Goal: Task Accomplishment & Management: Complete application form

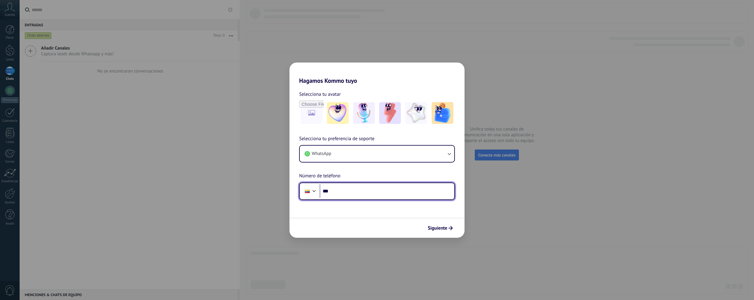
click at [340, 187] on input "***" at bounding box center [387, 191] width 135 height 14
click at [352, 185] on input "***" at bounding box center [387, 191] width 135 height 14
click at [353, 190] on input "***" at bounding box center [387, 191] width 135 height 14
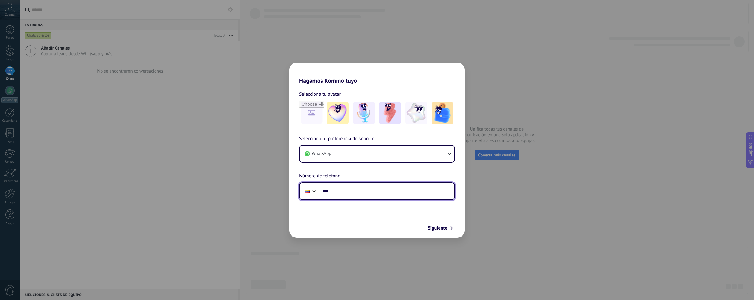
click at [362, 190] on input "***" at bounding box center [387, 191] width 135 height 14
type input "**********"
drag, startPoint x: 436, startPoint y: 231, endPoint x: 448, endPoint y: 228, distance: 11.9
click at [436, 231] on button "Siguiente" at bounding box center [440, 228] width 30 height 10
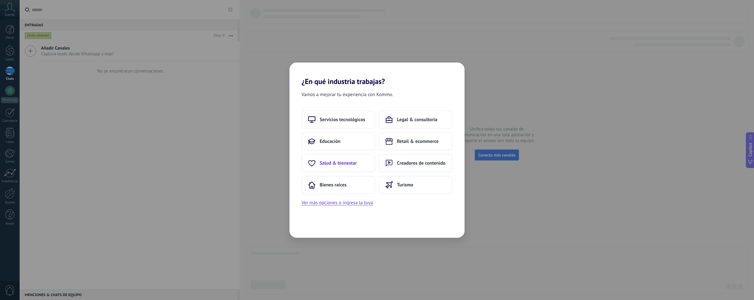
click at [340, 162] on span "Salud & bienestar" at bounding box center [338, 163] width 37 height 6
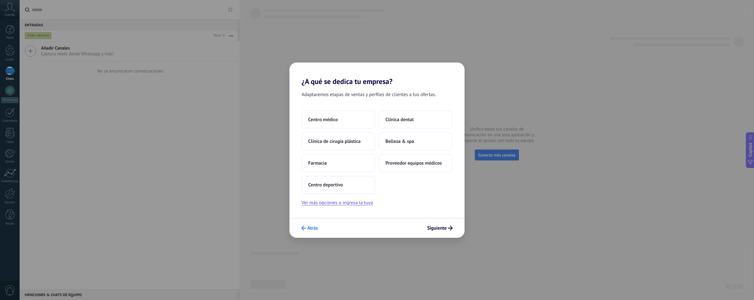
click at [315, 230] on span "Atrás" at bounding box center [312, 228] width 11 height 4
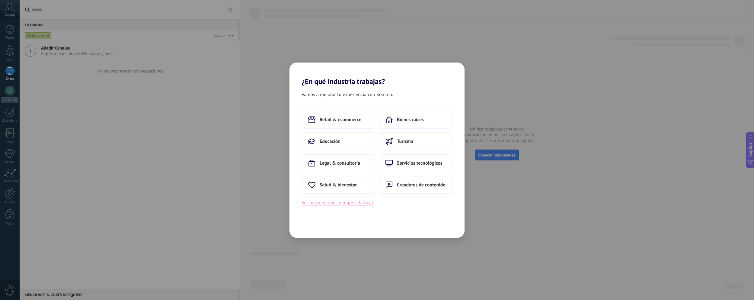
click at [330, 204] on button "Ver más opciones o ingresa la tuya" at bounding box center [337, 203] width 71 height 8
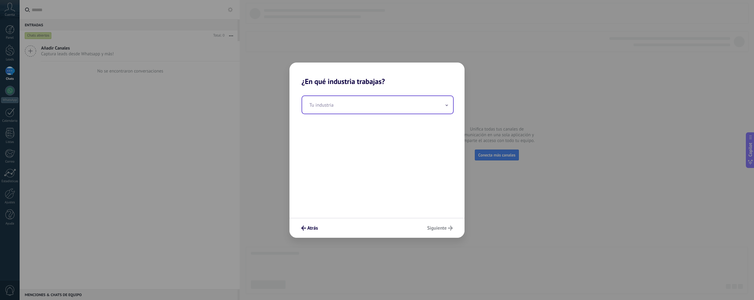
click at [342, 104] on input "text" at bounding box center [377, 105] width 151 height 18
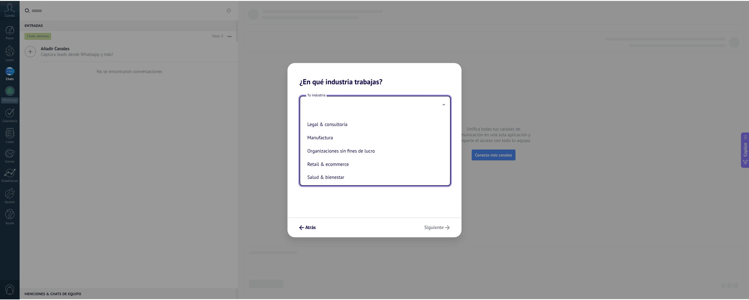
scroll to position [91, 0]
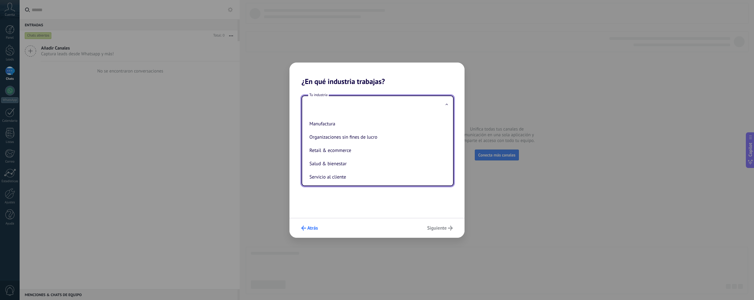
click at [316, 230] on span "Atrás" at bounding box center [312, 228] width 11 height 4
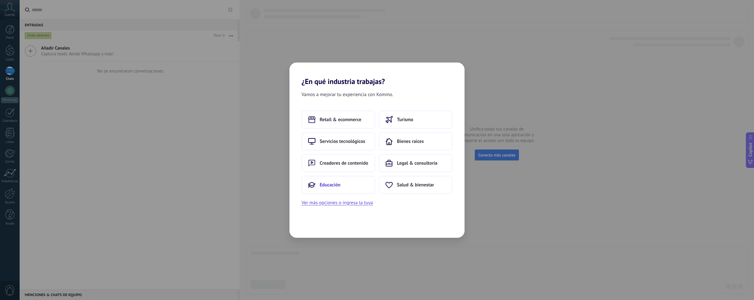
click at [339, 184] on span "Educación" at bounding box center [330, 185] width 21 height 6
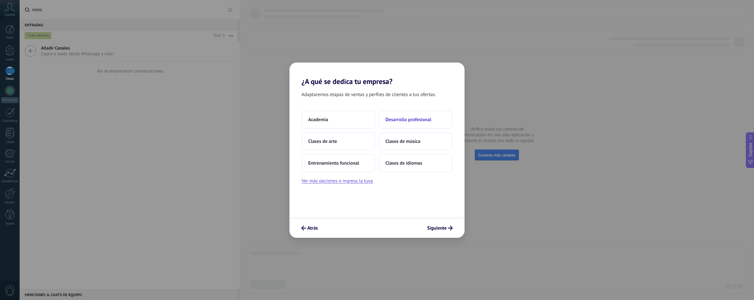
click at [411, 116] on span "Desarrollo profesional" at bounding box center [408, 119] width 46 height 6
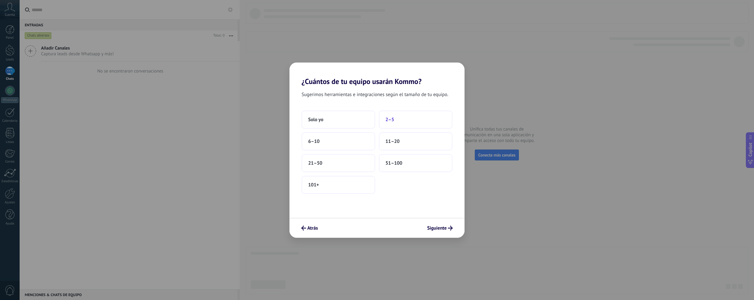
click at [392, 121] on span "2–5" at bounding box center [389, 119] width 9 height 6
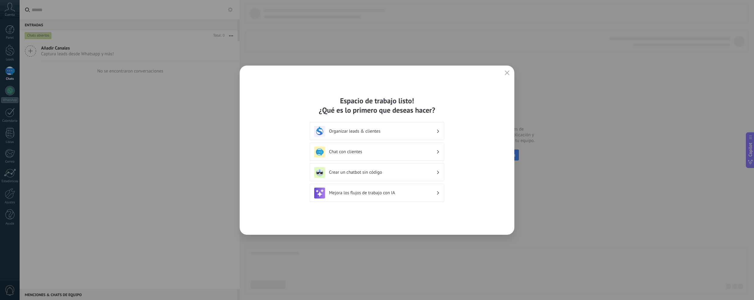
click at [393, 178] on div "Crear un chatbot sin código" at bounding box center [377, 172] width 135 height 18
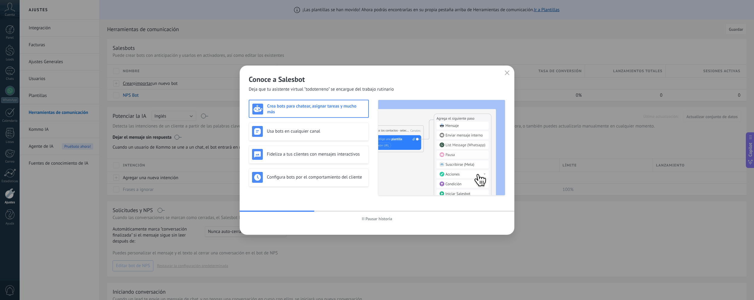
click at [502, 73] on div "Conoce a Salesbot Deja que tu asistente virtual "todoterreno" se encargue del t…" at bounding box center [377, 78] width 275 height 27
click at [504, 73] on button "button" at bounding box center [507, 73] width 8 height 8
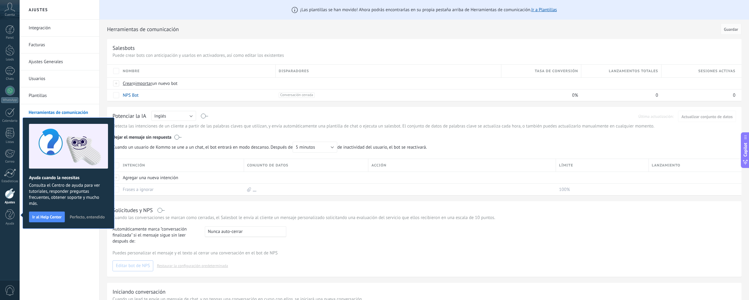
click at [81, 219] on span "Perfecto, entendido" at bounding box center [87, 217] width 35 height 4
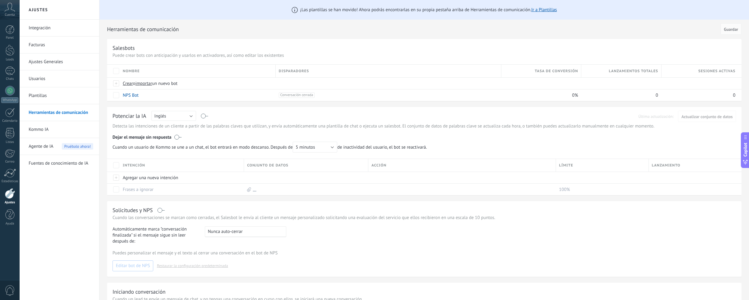
drag, startPoint x: 79, startPoint y: 257, endPoint x: 130, endPoint y: 212, distance: 67.6
click at [79, 257] on div "Integración Facturas Ajustes Generales Usuarios Plantillas Herramientas de comu…" at bounding box center [60, 160] width 80 height 280
click at [270, 35] on h2 "Herramientas de comunicación" at bounding box center [413, 29] width 612 height 12
click at [10, 95] on link "WhatsApp" at bounding box center [10, 94] width 20 height 17
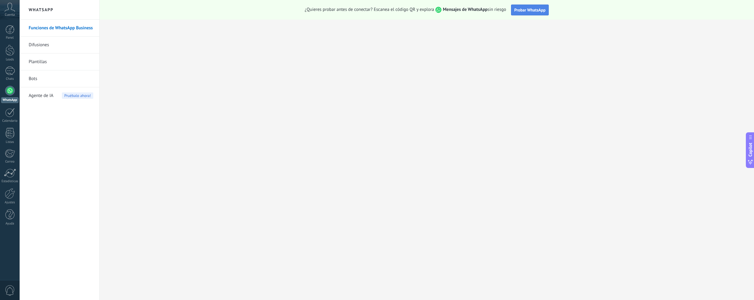
click at [522, 12] on span "Probar WhatsApp" at bounding box center [529, 9] width 31 height 5
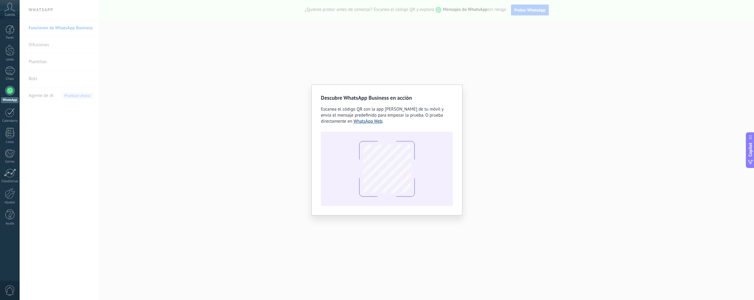
click at [371, 121] on link "WhatsApp Web" at bounding box center [367, 121] width 29 height 6
click at [432, 97] on h2 "Descubre WhatsApp Business en acción" at bounding box center [387, 98] width 132 height 8
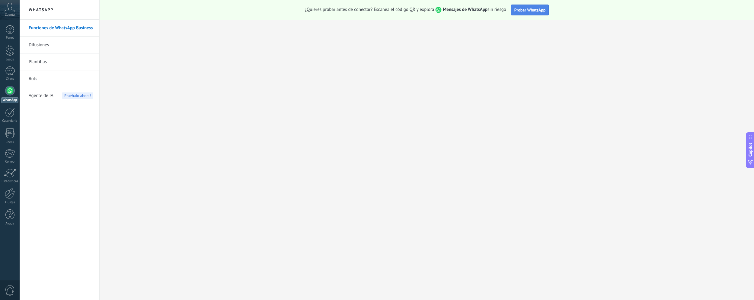
click at [538, 13] on button "Probar WhatsApp" at bounding box center [530, 10] width 38 height 11
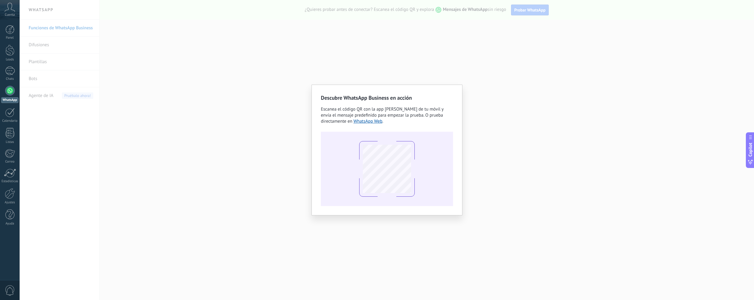
click at [482, 171] on div "Descubre WhatsApp Business en acción Escanea el código QR con la app de cámara …" at bounding box center [387, 150] width 734 height 300
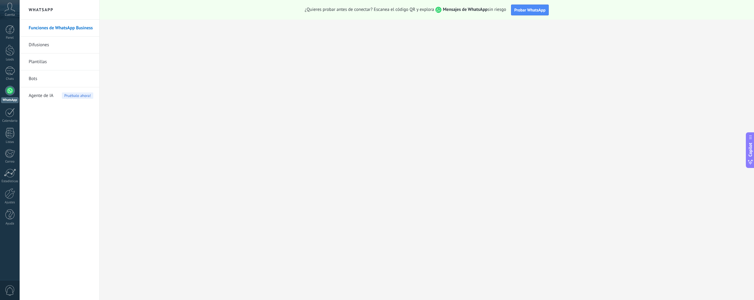
click at [471, 8] on strong "Mensajes de WhatsApp" at bounding box center [465, 10] width 45 height 6
click at [515, 8] on span "Probar WhatsApp" at bounding box center [529, 9] width 31 height 5
